Goal: Transaction & Acquisition: Purchase product/service

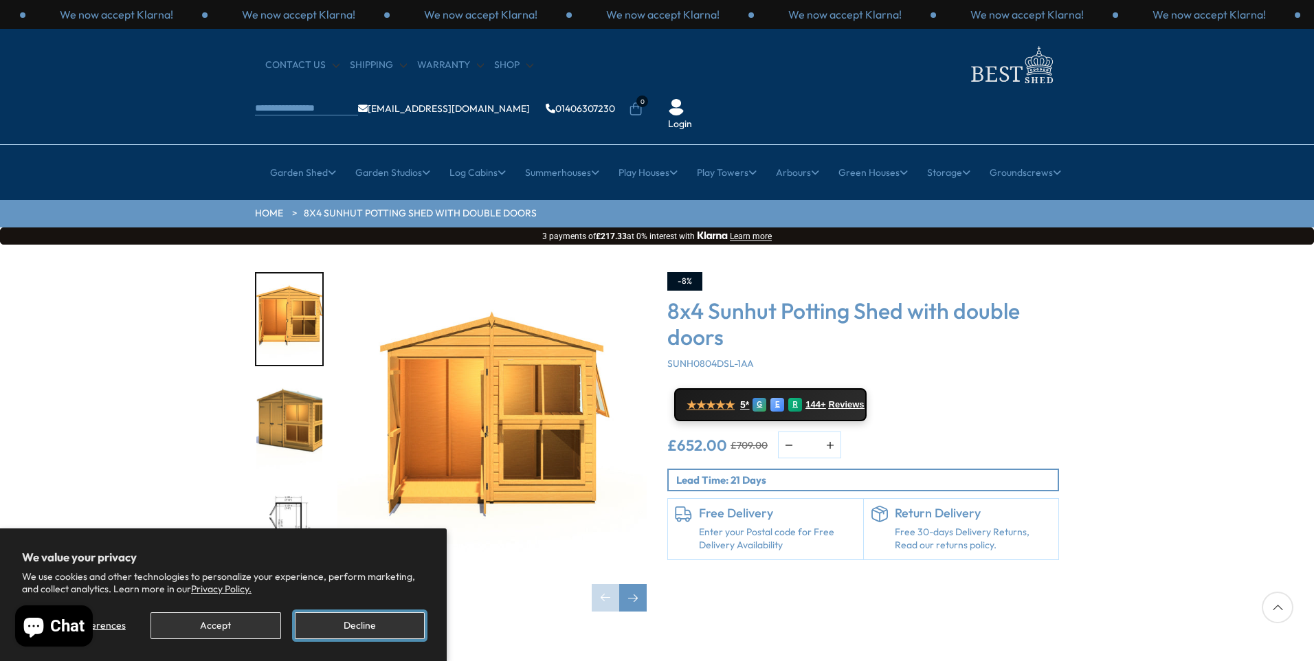
click at [376, 624] on button "Decline" at bounding box center [360, 625] width 130 height 27
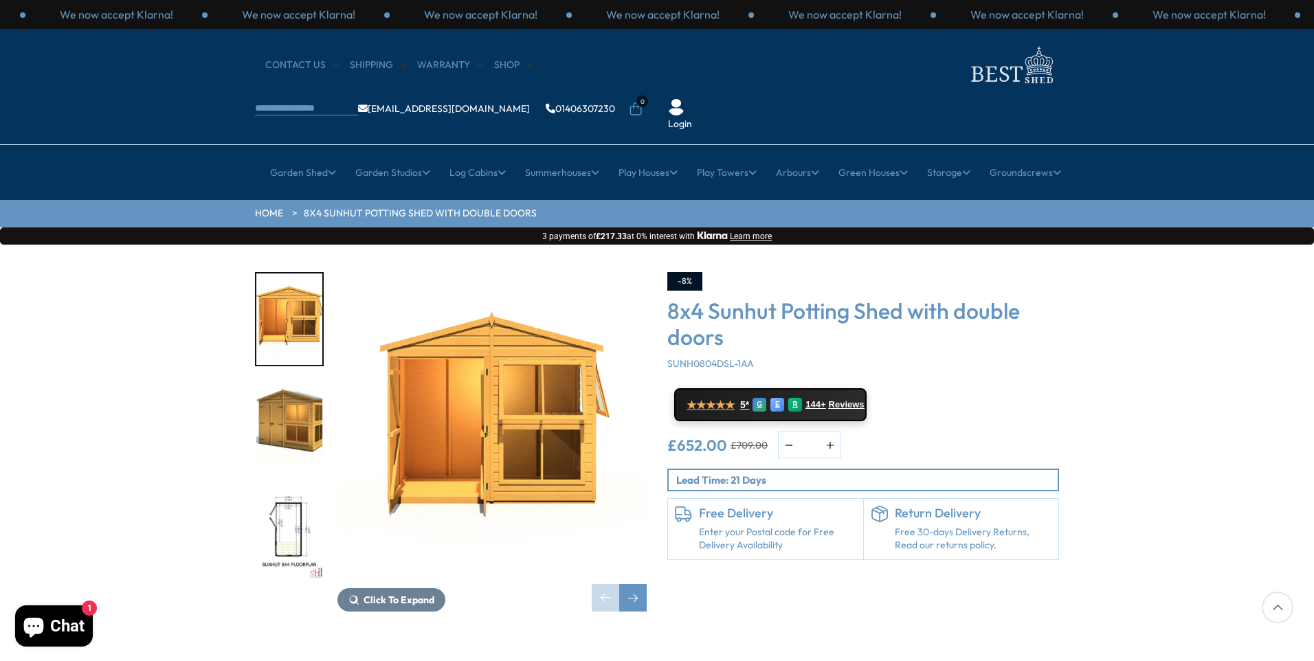
click at [311, 381] on img "2 / 8" at bounding box center [289, 426] width 66 height 91
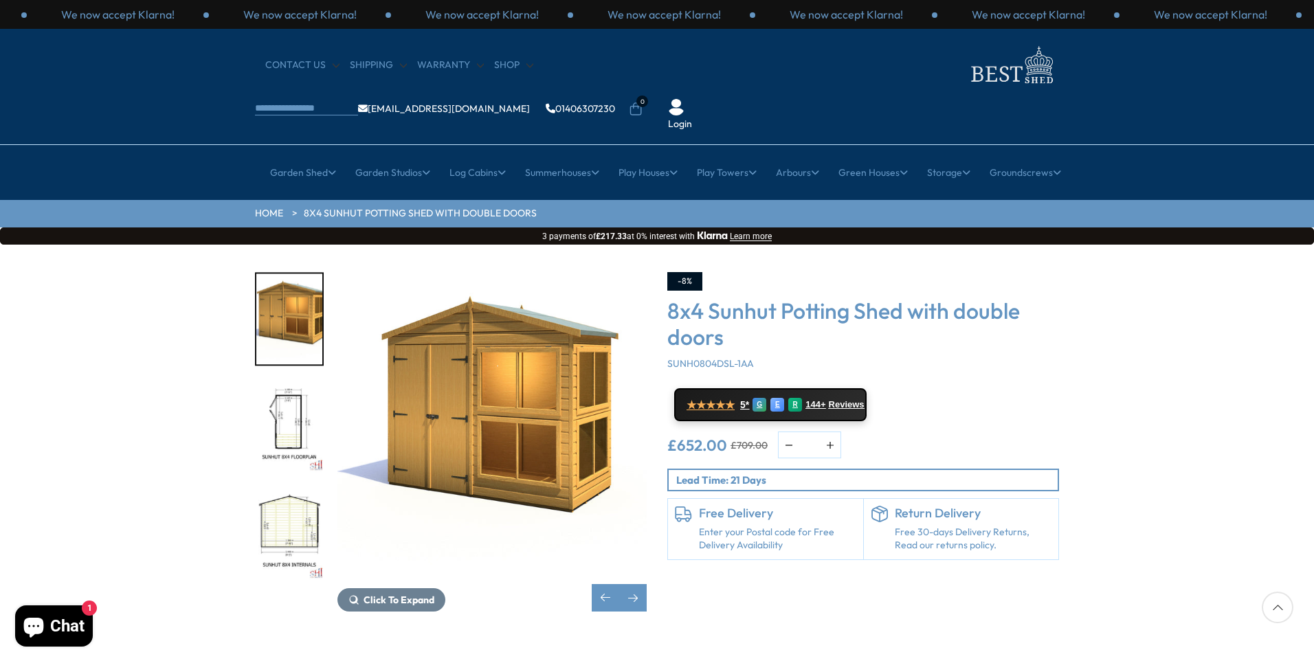
click at [294, 496] on img "4 / 8" at bounding box center [289, 534] width 66 height 91
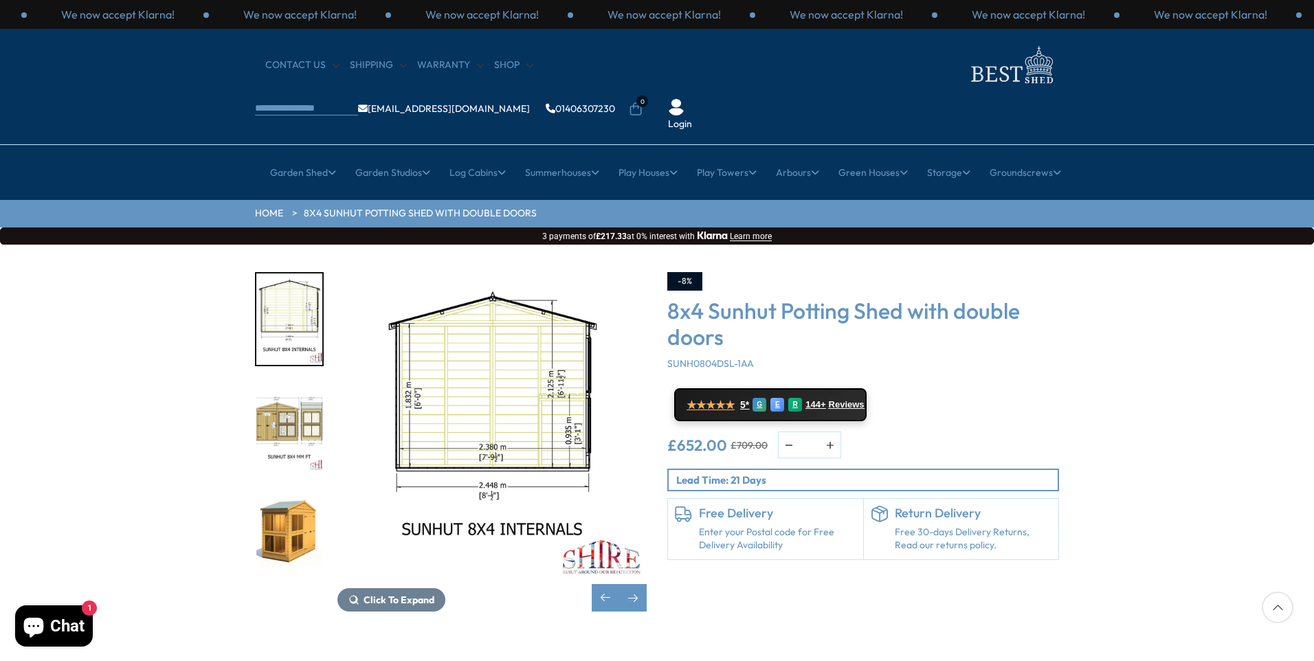
click at [289, 491] on img "6 / 8" at bounding box center [289, 534] width 66 height 91
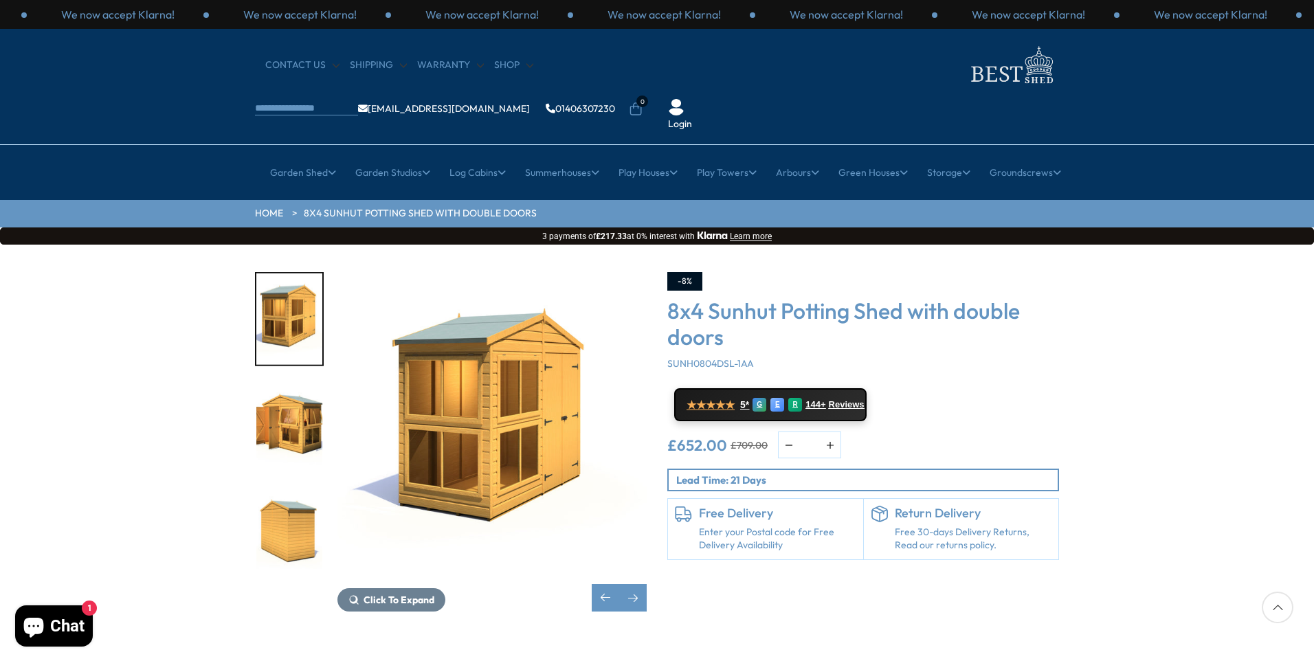
click at [289, 491] on img "8 / 8" at bounding box center [289, 534] width 66 height 91
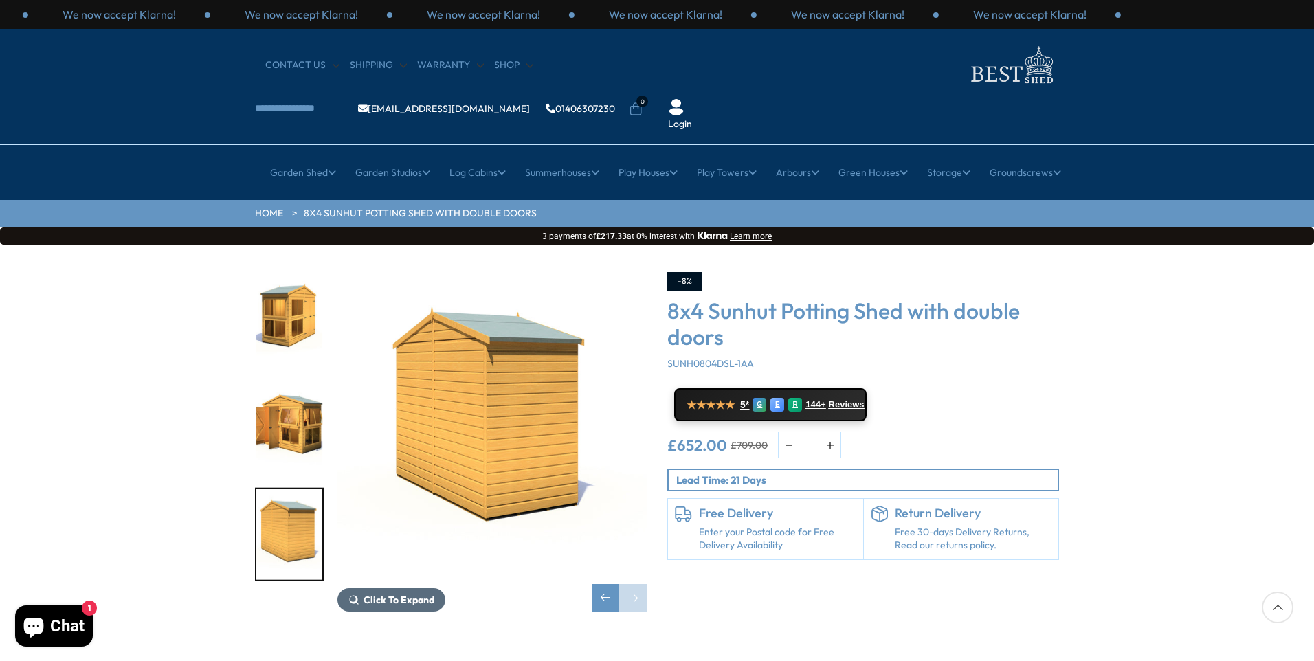
click at [397, 594] on span "Click To Expand" at bounding box center [399, 600] width 71 height 12
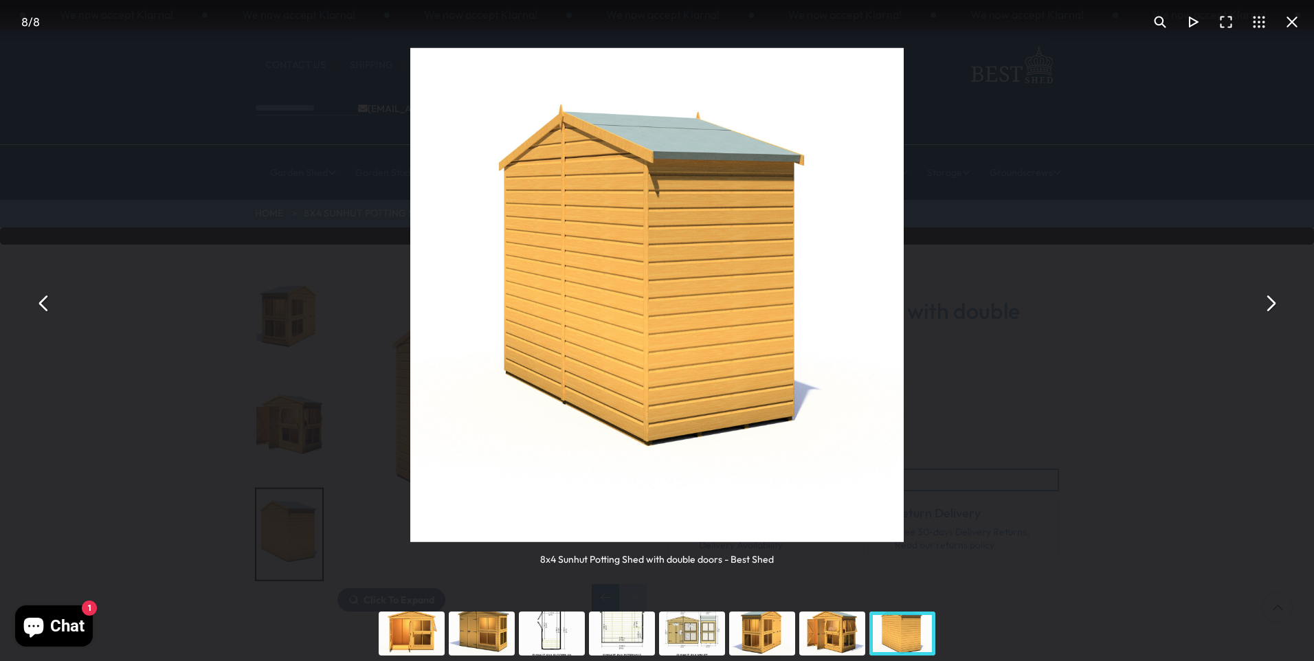
click at [1280, 304] on div "8x4 Sunhut Potting Shed with double doors - Best Shed 8x4 Sunhut Potting Shed w…" at bounding box center [657, 303] width 1314 height 606
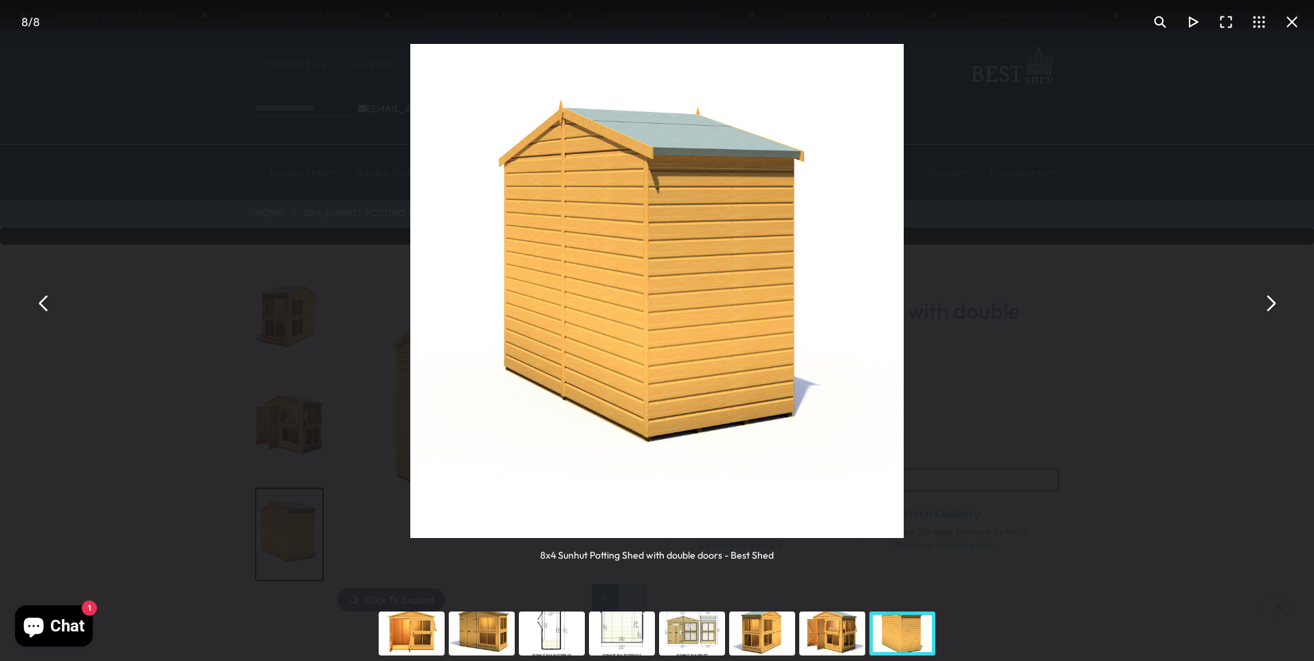
click at [1271, 300] on button "You can close this modal content with the ESC key" at bounding box center [1270, 303] width 33 height 33
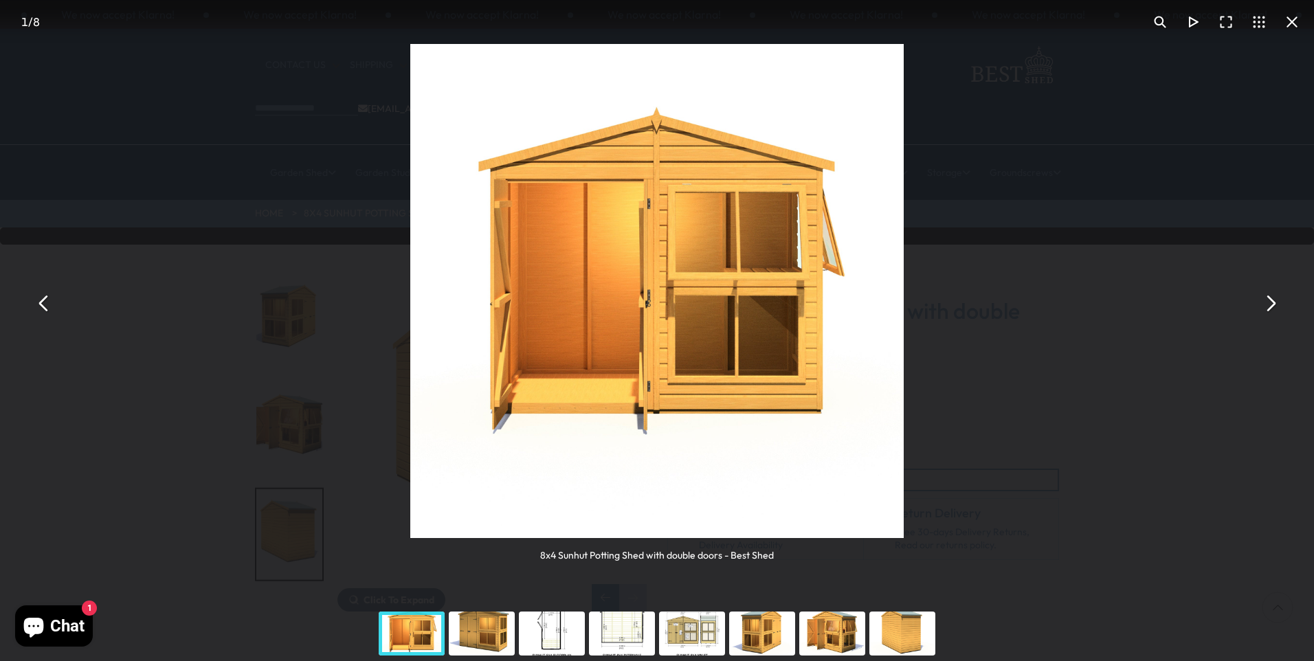
click at [1271, 300] on button "You can close this modal content with the ESC key" at bounding box center [1270, 303] width 33 height 33
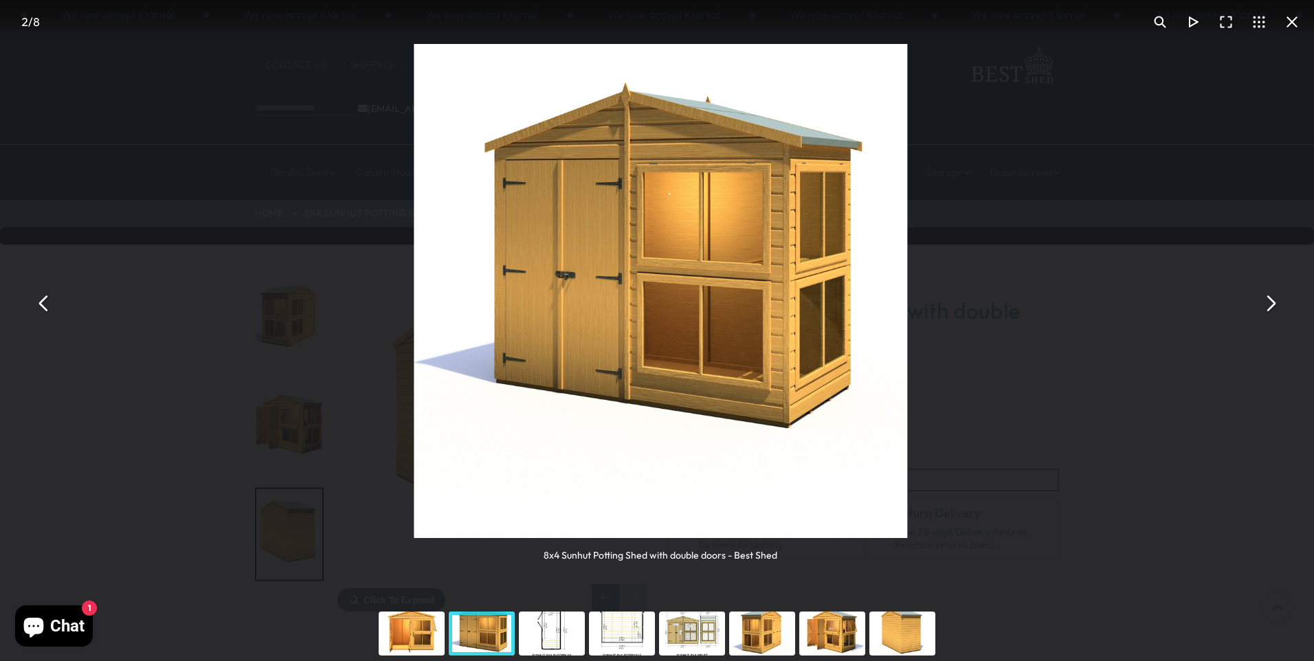
click at [1271, 300] on button "You can close this modal content with the ESC key" at bounding box center [1270, 303] width 33 height 33
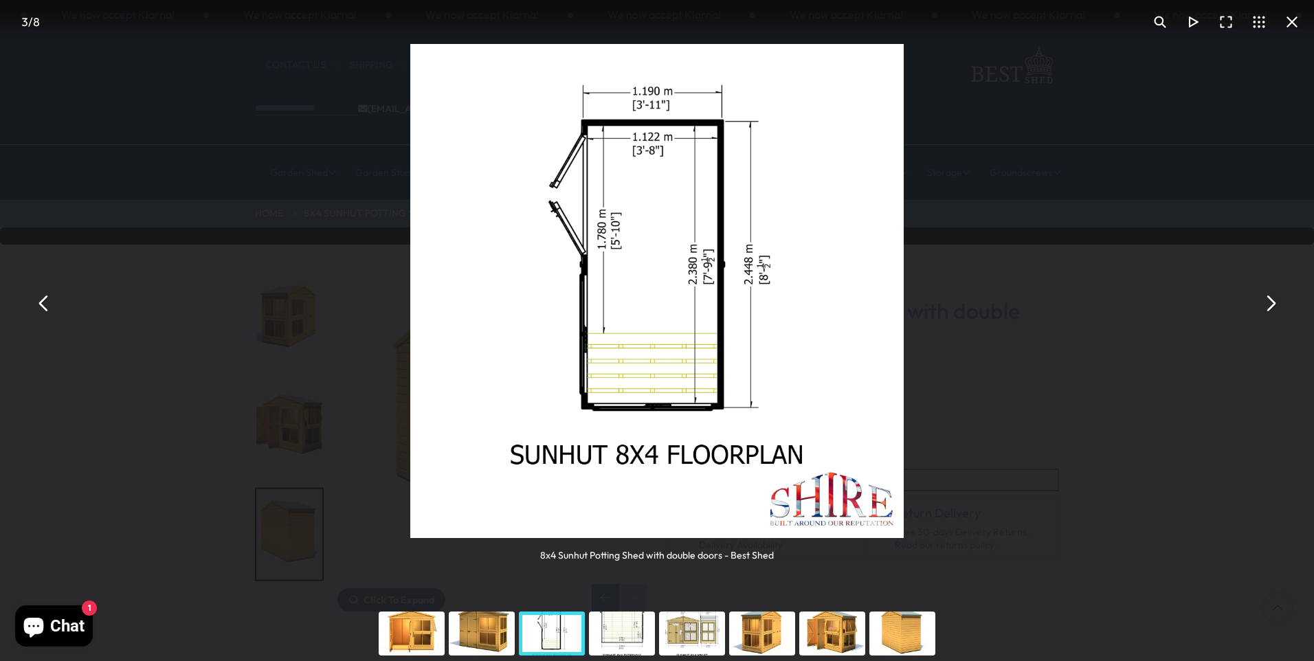
click at [1271, 300] on button "You can close this modal content with the ESC key" at bounding box center [1270, 303] width 33 height 33
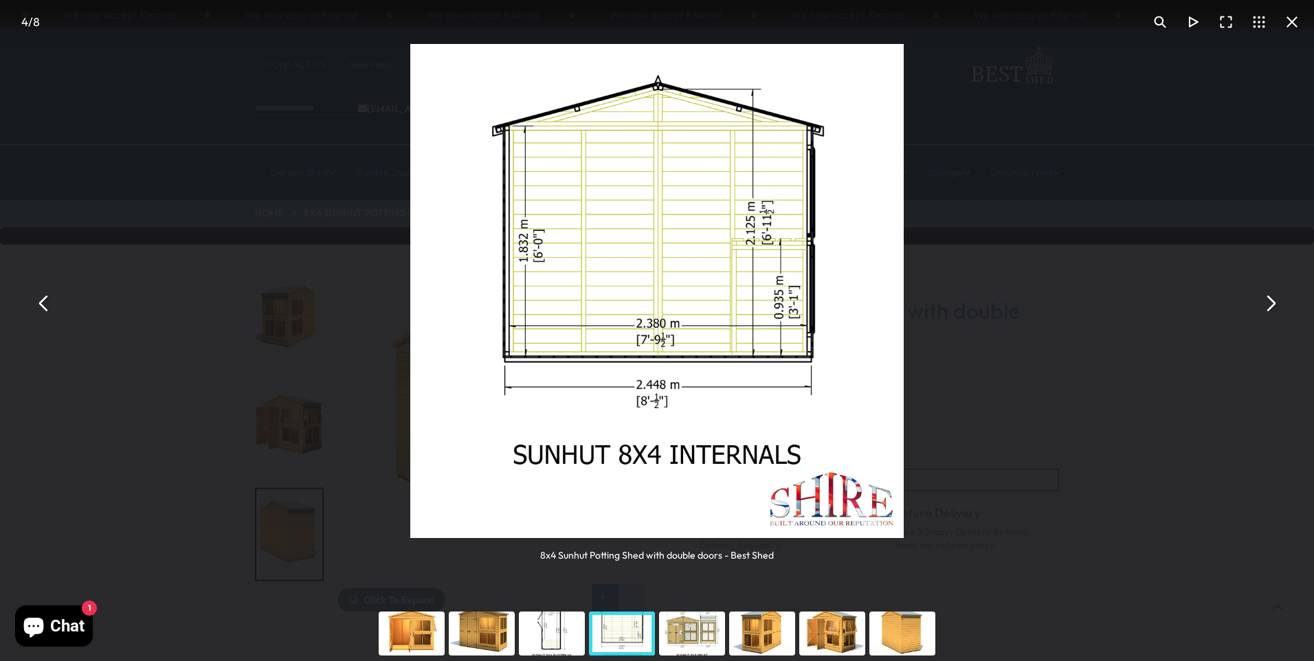
click at [1292, 23] on button "You can close this modal content with the ESC key" at bounding box center [1292, 21] width 33 height 33
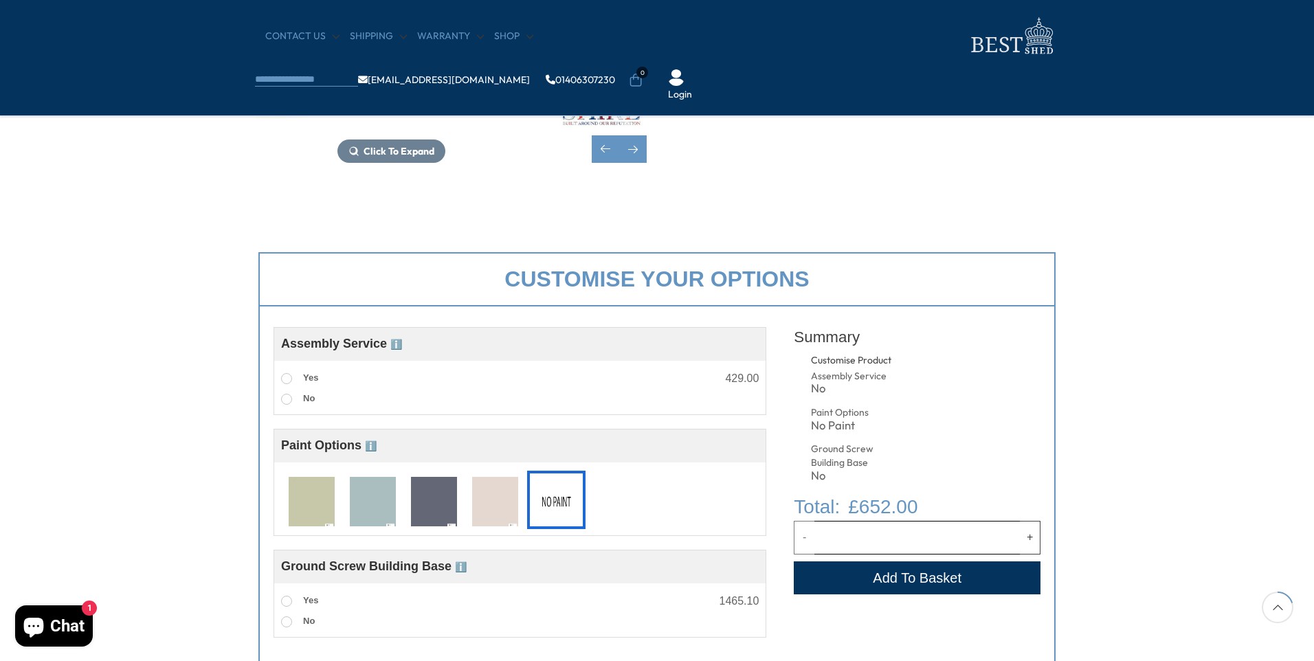
scroll to position [344, 0]
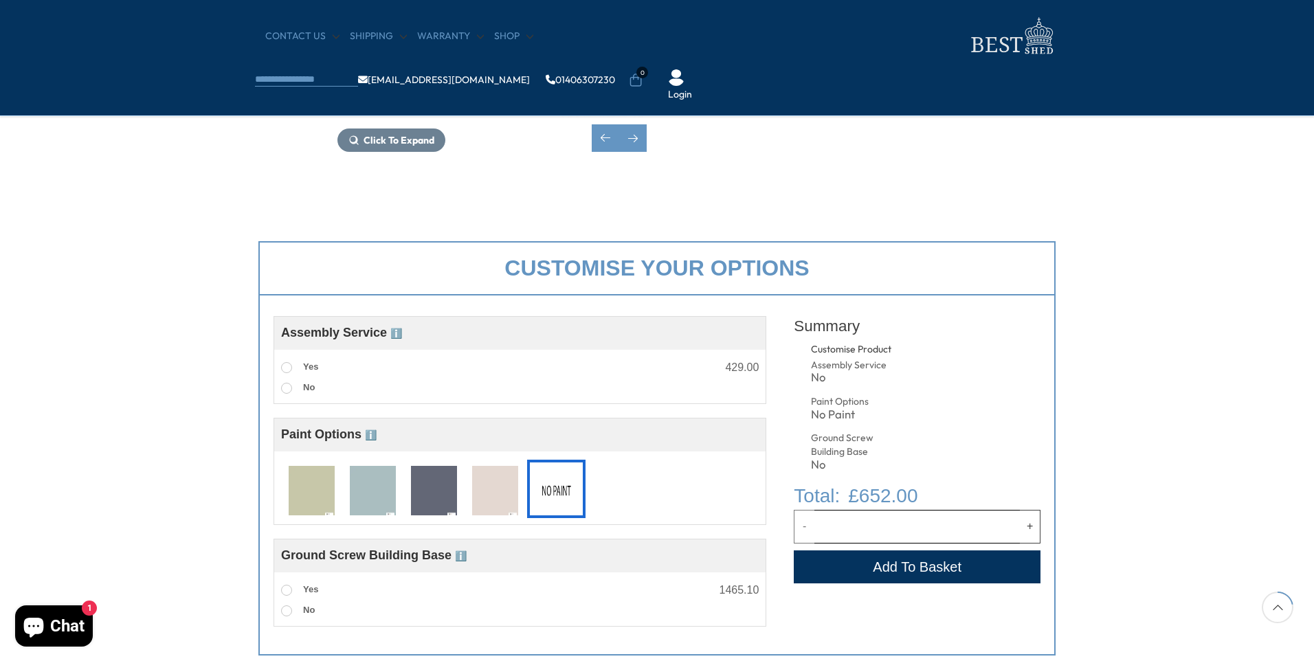
click at [385, 492] on img at bounding box center [373, 491] width 46 height 51
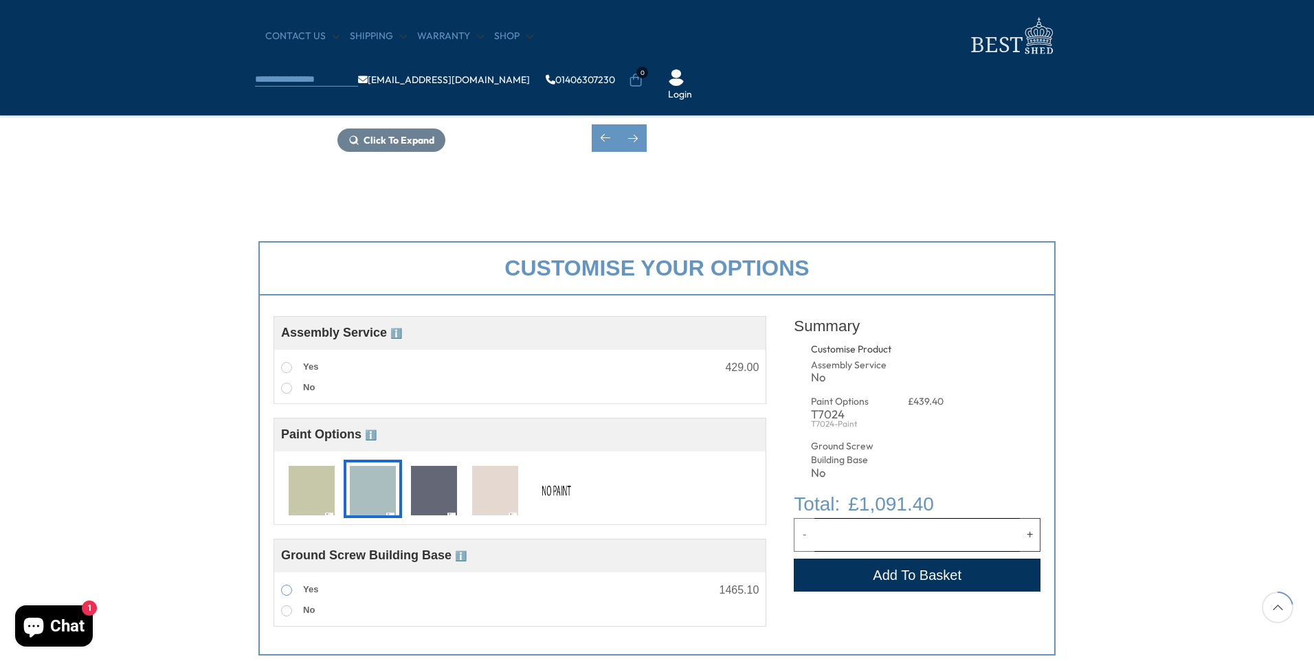
click at [285, 583] on label "Yes" at bounding box center [299, 590] width 37 height 18
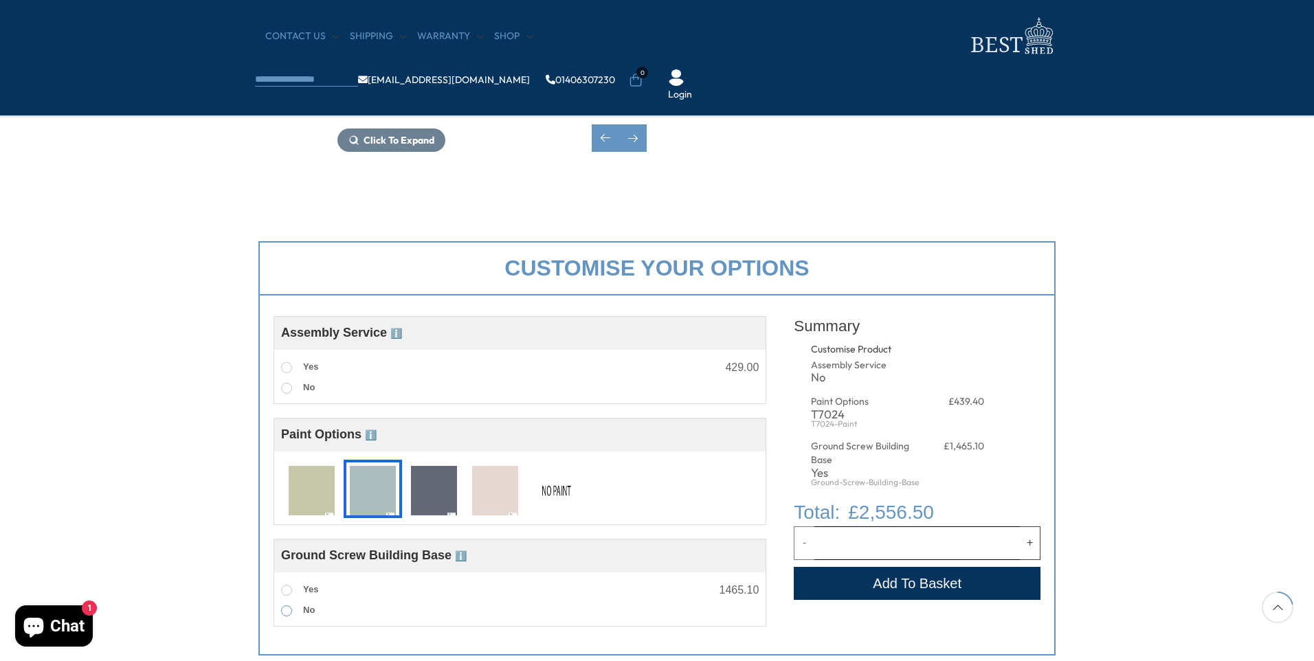
click at [285, 612] on span at bounding box center [286, 610] width 11 height 11
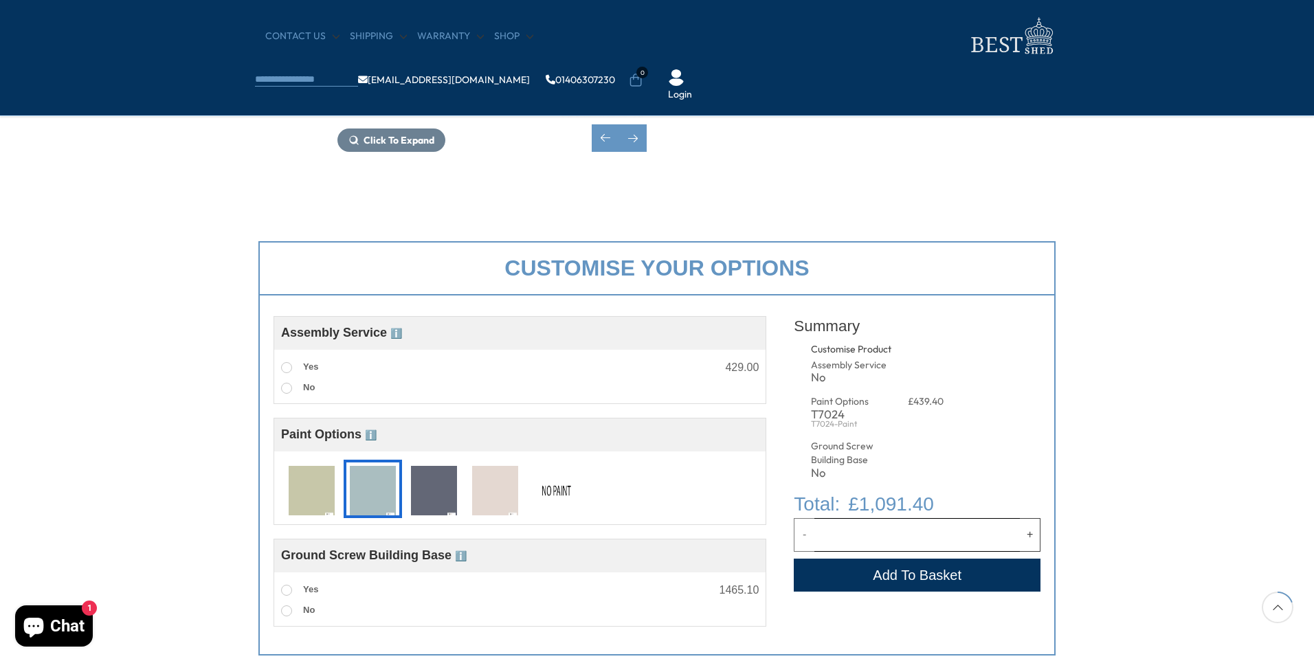
scroll to position [275, 0]
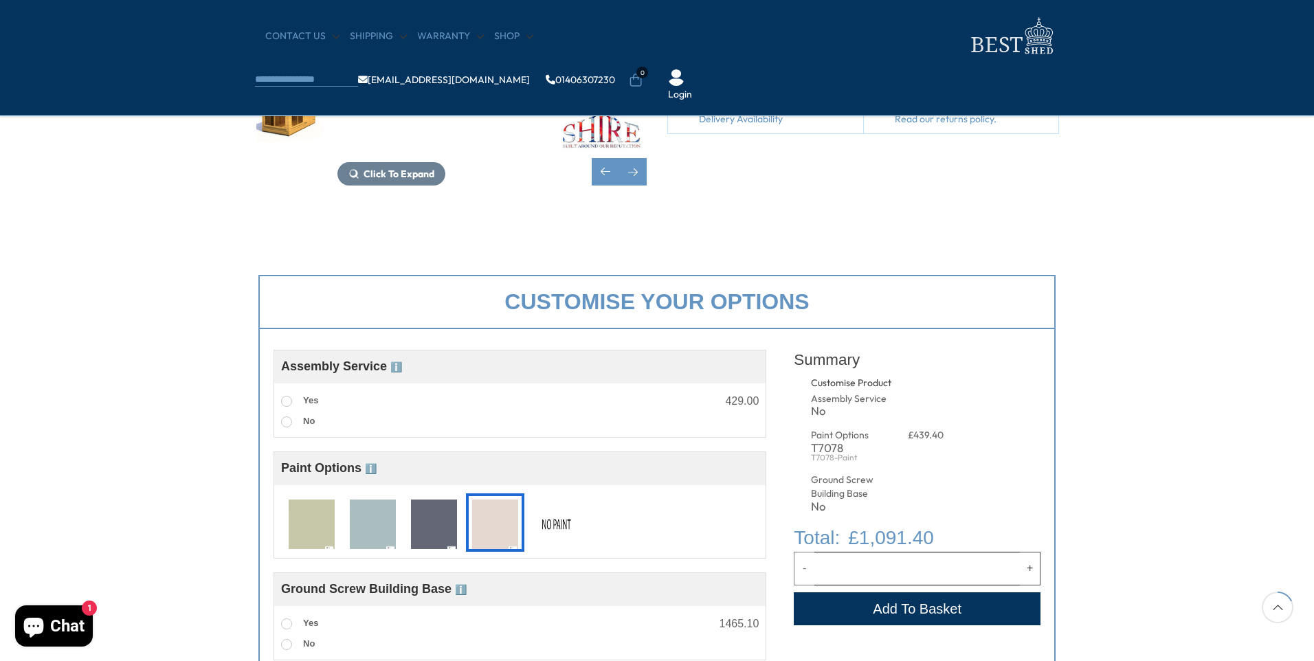
scroll to position [412, 0]
